Goal: Find specific page/section: Find specific page/section

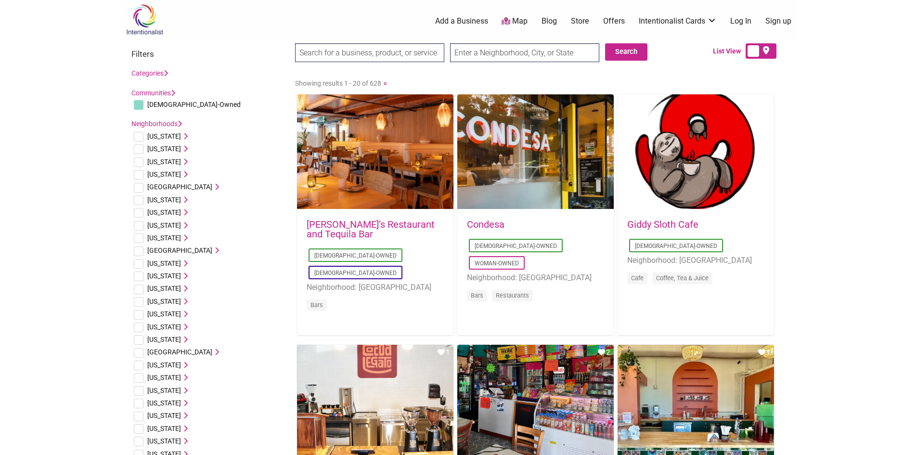
click at [520, 53] on input "text" at bounding box center [524, 52] width 149 height 19
type input "hendersonville, tn"
click at [295, 43] on input "Search" at bounding box center [313, 53] width 37 height 20
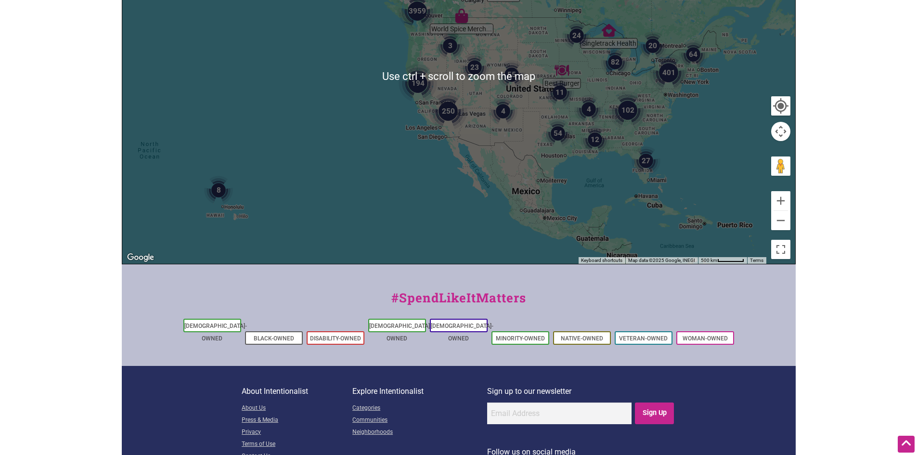
scroll to position [193, 0]
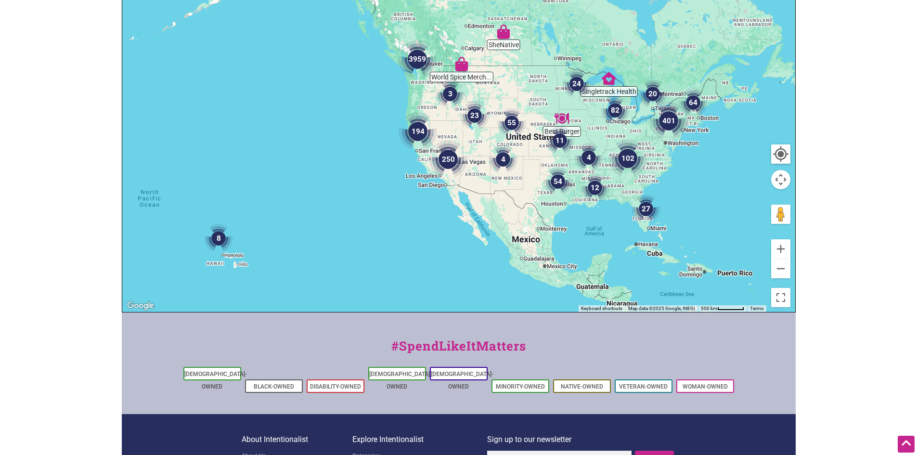
click at [625, 159] on img "102" at bounding box center [628, 158] width 39 height 39
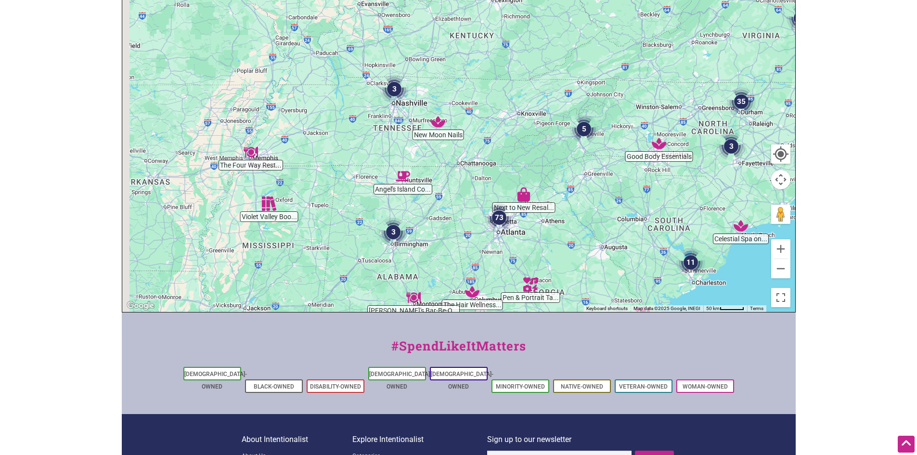
drag, startPoint x: 371, startPoint y: 133, endPoint x: 456, endPoint y: 211, distance: 114.5
click at [461, 226] on div "To navigate, press the arrow keys." at bounding box center [458, 124] width 673 height 375
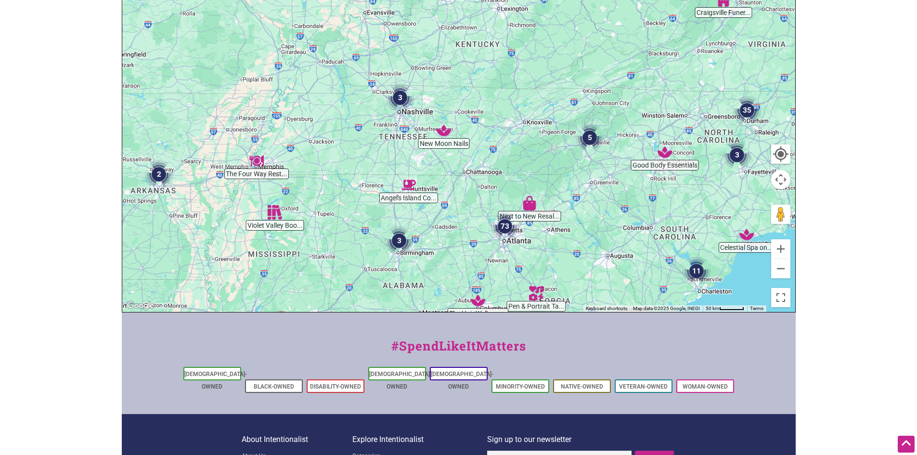
click at [406, 123] on div "To navigate, press the arrow keys." at bounding box center [458, 124] width 673 height 375
click at [403, 100] on img "3" at bounding box center [400, 97] width 29 height 29
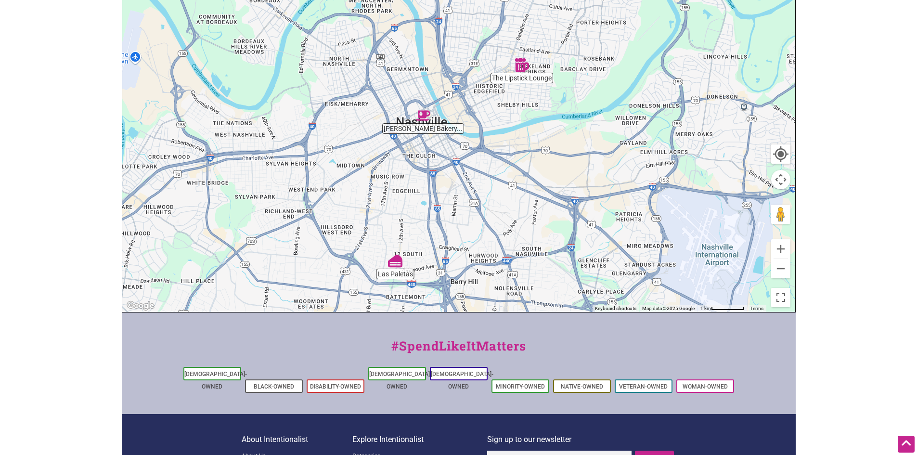
drag, startPoint x: 451, startPoint y: 107, endPoint x: 451, endPoint y: 153, distance: 45.7
click at [451, 153] on div "To navigate, press the arrow keys." at bounding box center [458, 124] width 673 height 375
click at [423, 116] on img "D'Andrews Bakery & Cafe" at bounding box center [423, 115] width 14 height 14
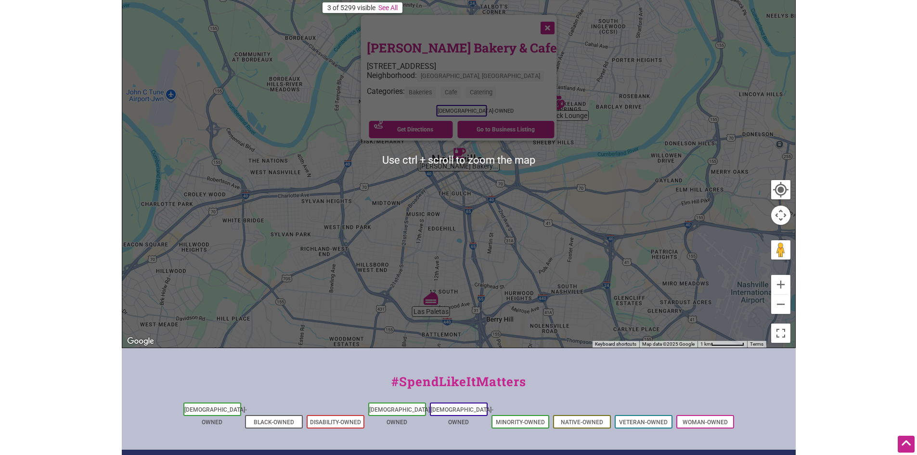
scroll to position [144, 0]
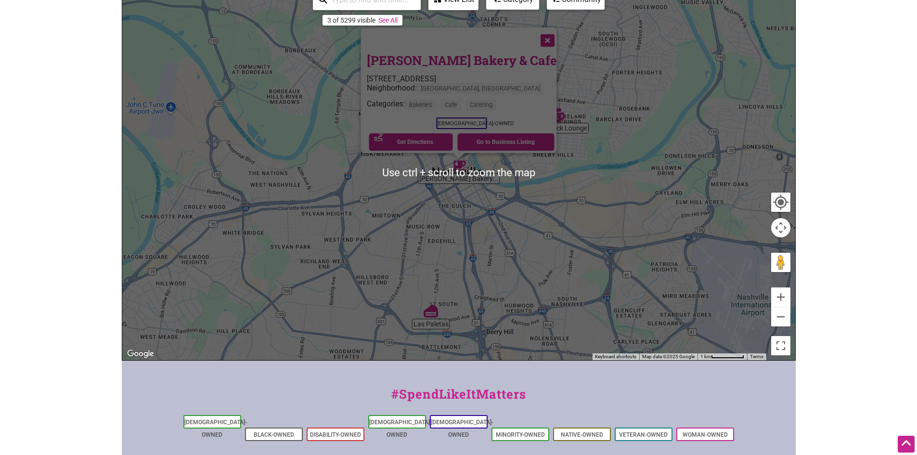
click at [450, 56] on link "[PERSON_NAME] Bakery & Cafe" at bounding box center [461, 60] width 190 height 16
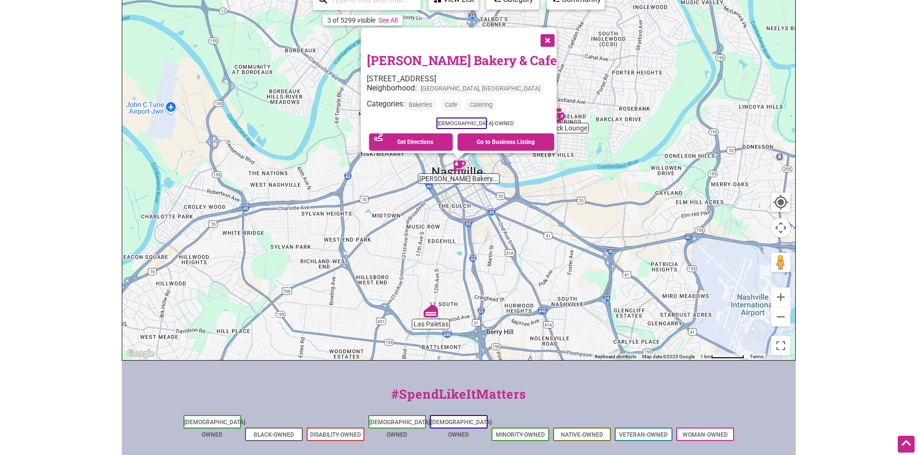
click at [535, 34] on button "Close" at bounding box center [547, 39] width 24 height 24
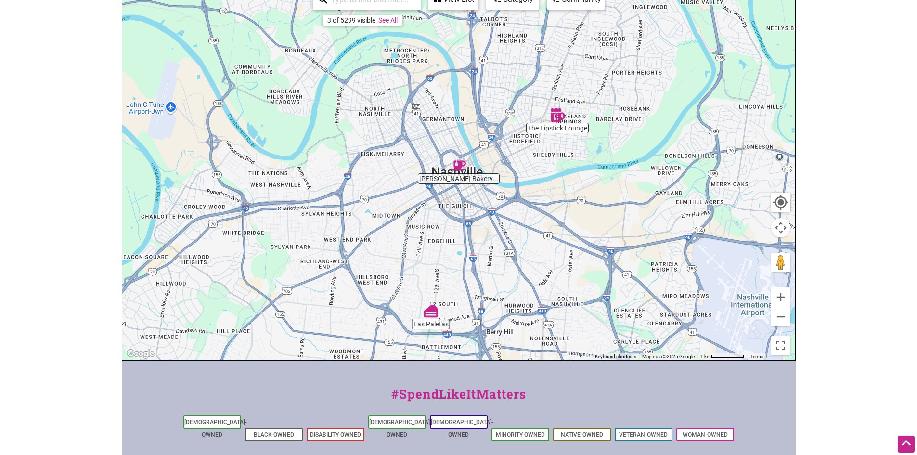
click at [559, 113] on img "The Lipstick Lounge" at bounding box center [557, 115] width 14 height 14
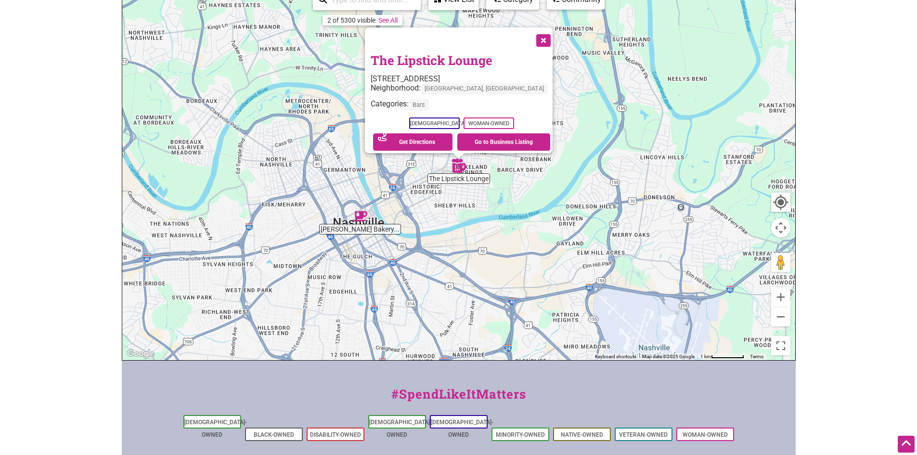
click at [531, 37] on button "Close" at bounding box center [543, 39] width 24 height 24
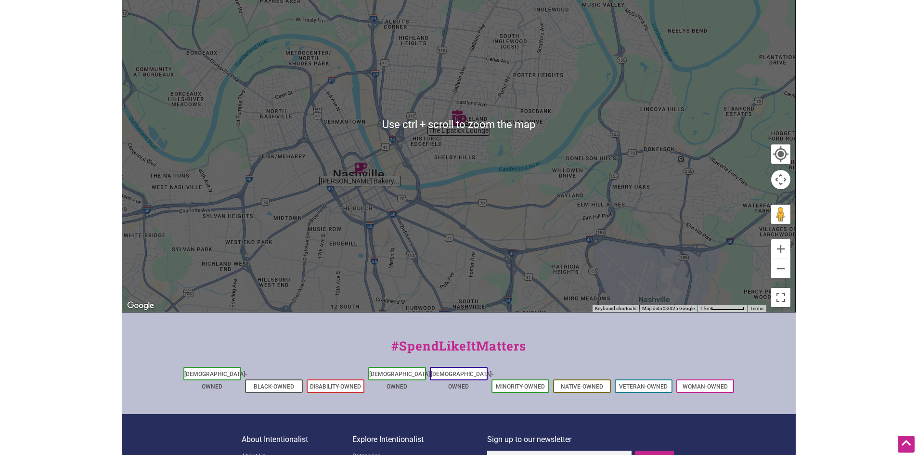
scroll to position [279, 0]
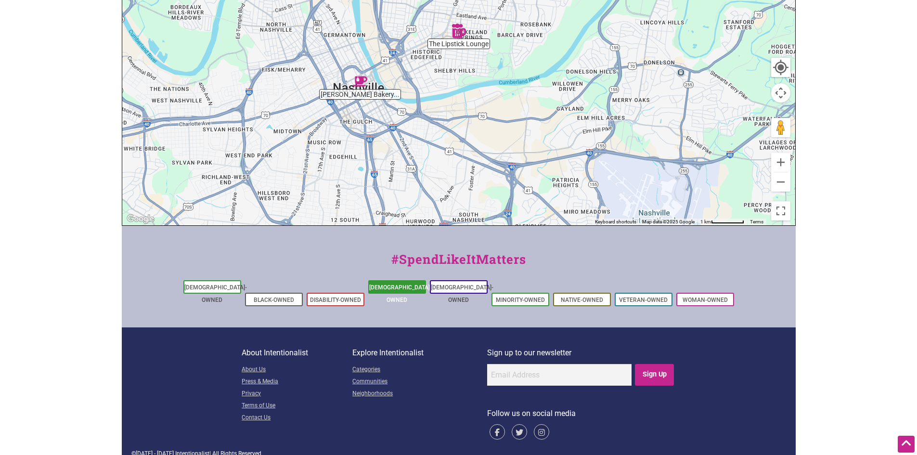
click at [405, 284] on li "[DEMOGRAPHIC_DATA]-Owned" at bounding box center [397, 286] width 58 height 13
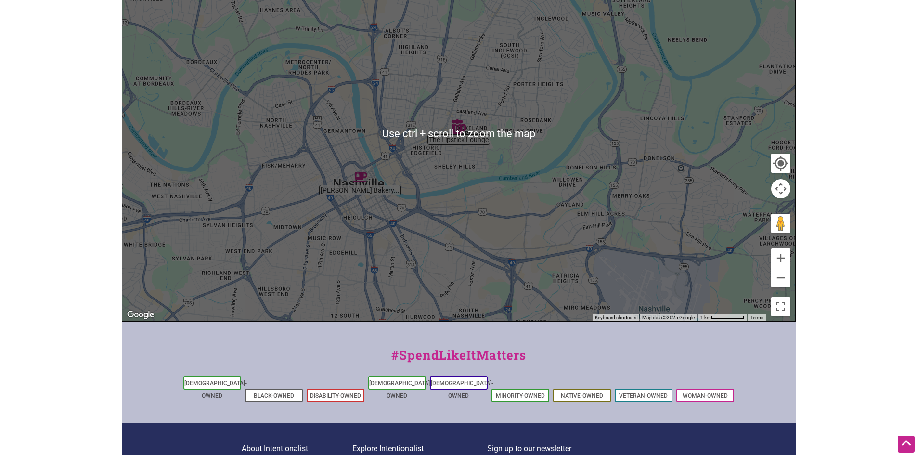
scroll to position [183, 0]
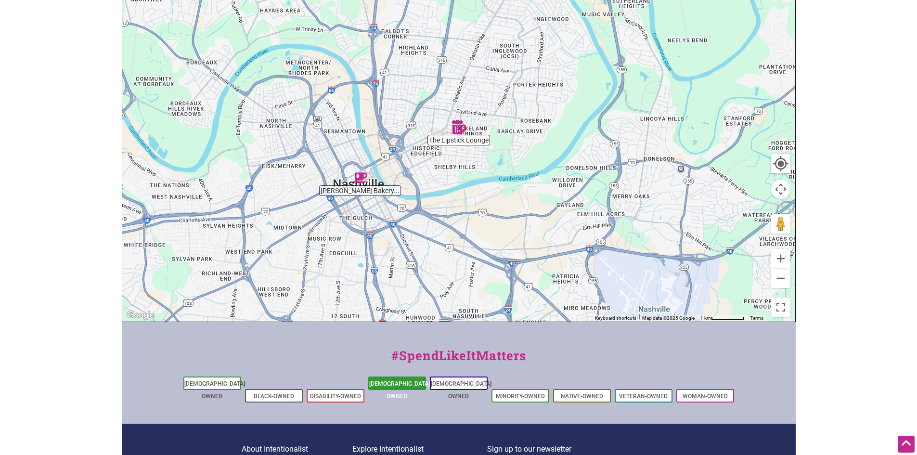
click at [402, 384] on link "[DEMOGRAPHIC_DATA]-Owned" at bounding box center [400, 389] width 63 height 19
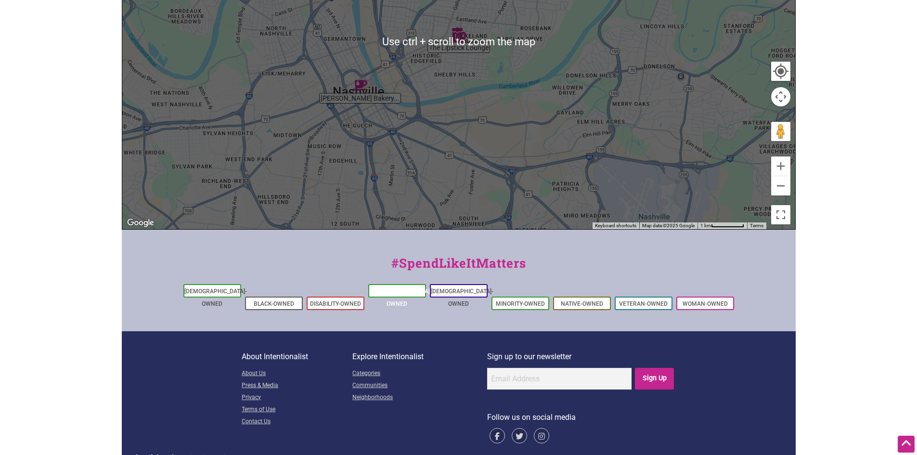
scroll to position [279, 0]
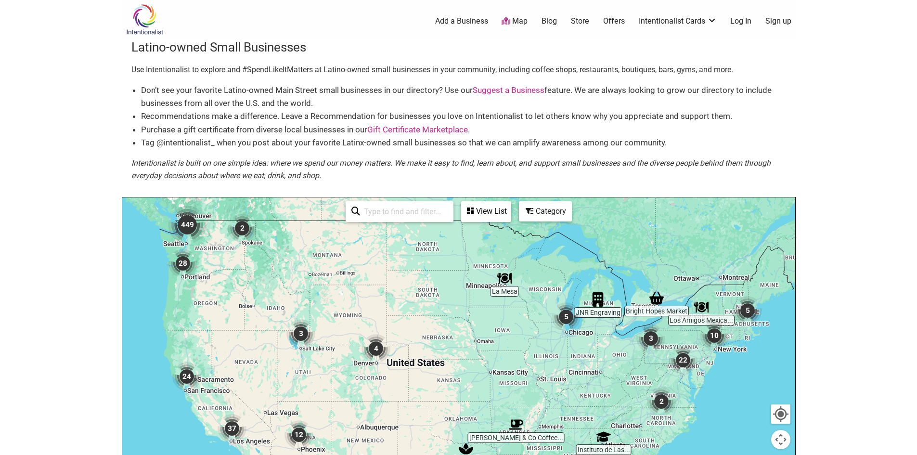
click at [585, 417] on div at bounding box center [458, 384] width 673 height 375
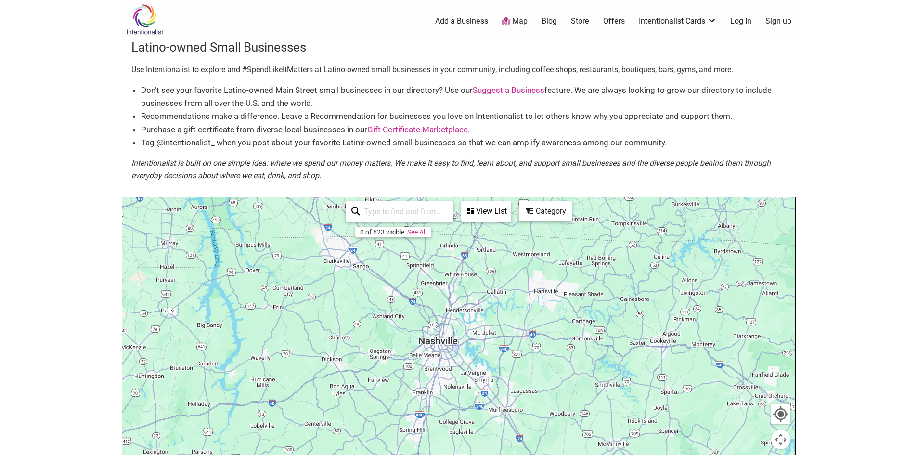
drag, startPoint x: 406, startPoint y: 411, endPoint x: 624, endPoint y: 320, distance: 235.5
click at [624, 318] on div at bounding box center [458, 384] width 673 height 375
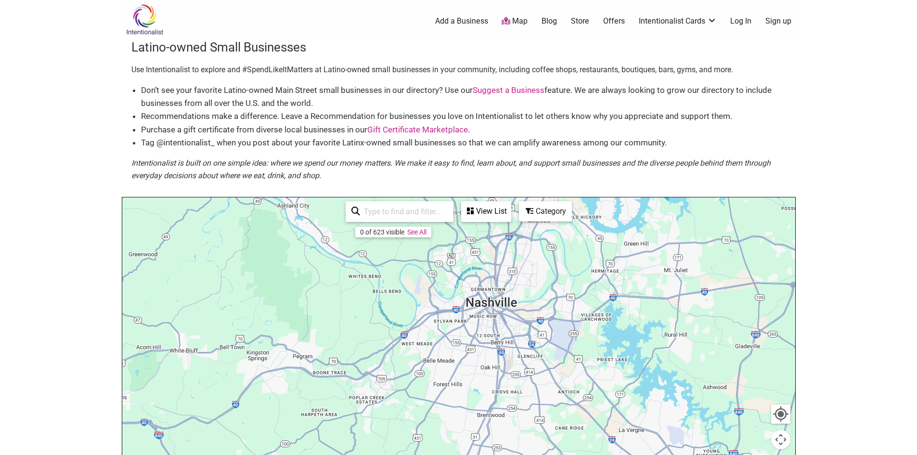
drag, startPoint x: 554, startPoint y: 296, endPoint x: 574, endPoint y: 302, distance: 20.9
click at [574, 302] on div at bounding box center [458, 384] width 673 height 375
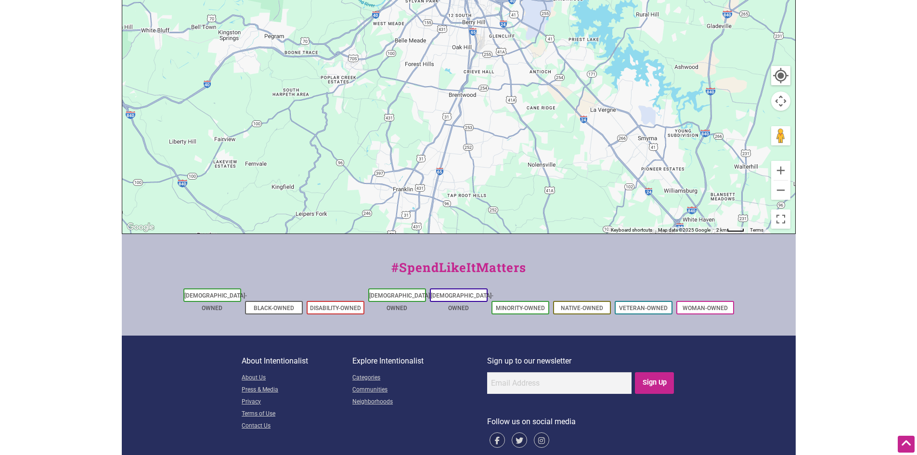
scroll to position [347, 0]
